Goal: Task Accomplishment & Management: Manage account settings

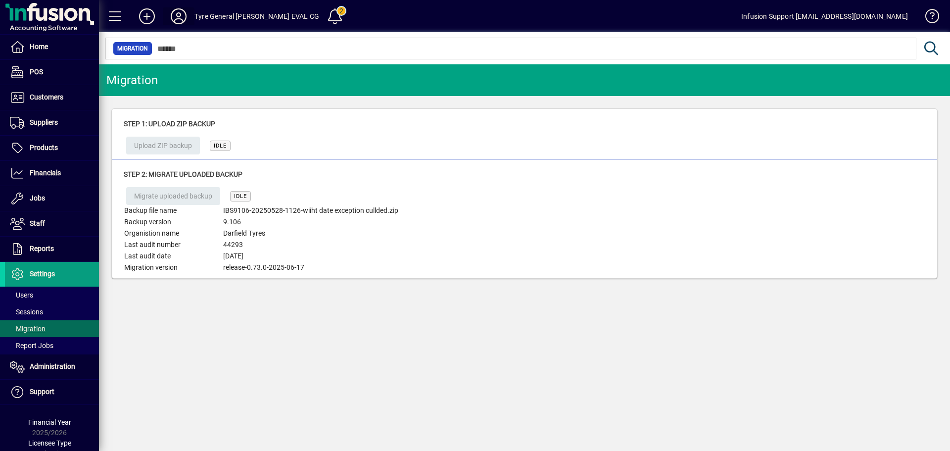
click at [178, 10] on icon at bounding box center [179, 16] width 20 height 16
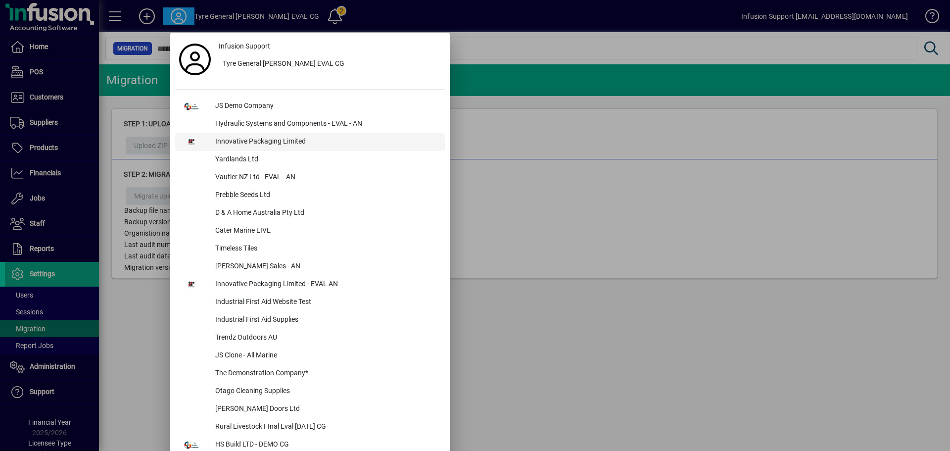
click at [255, 142] on div "Innovative Packaging Limited" at bounding box center [326, 142] width 238 height 18
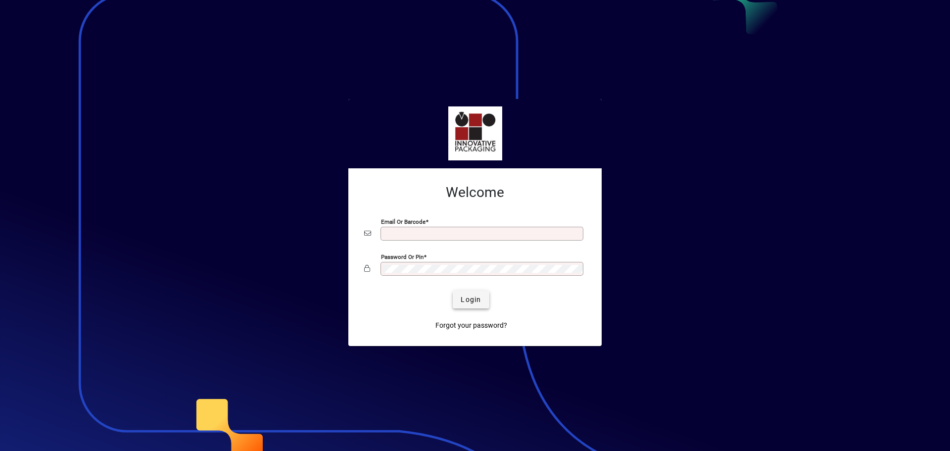
type input "**********"
click at [479, 304] on span "Login" at bounding box center [471, 299] width 20 height 10
